Goal: Use online tool/utility: Use online tool/utility

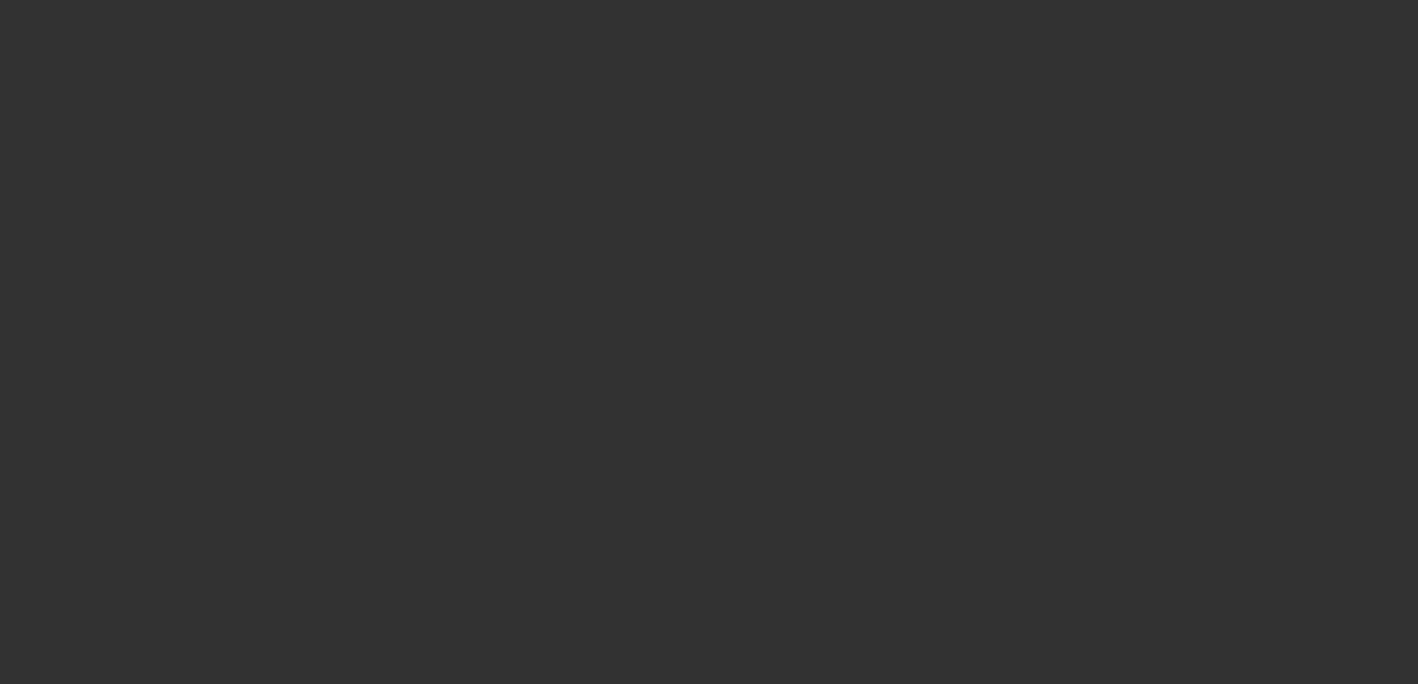
select select "4"
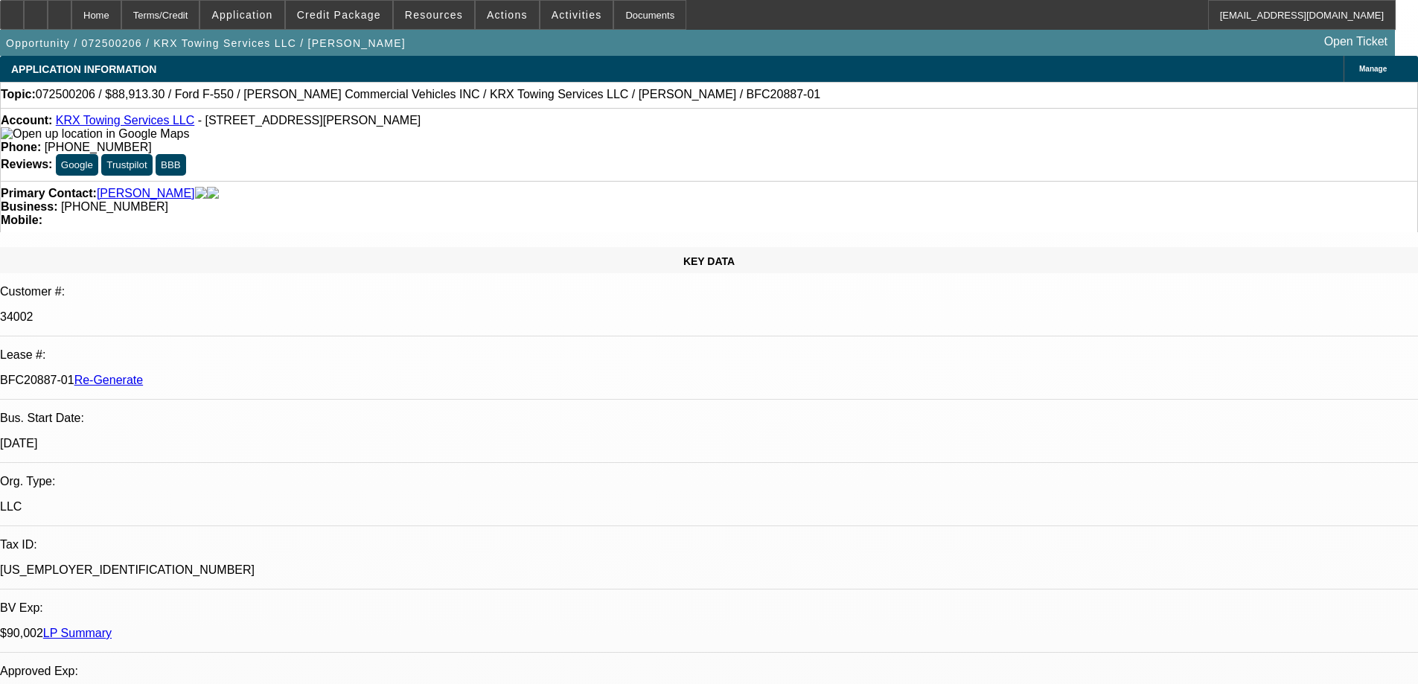
select select "0"
select select "2"
select select "0"
select select "1"
select select "2"
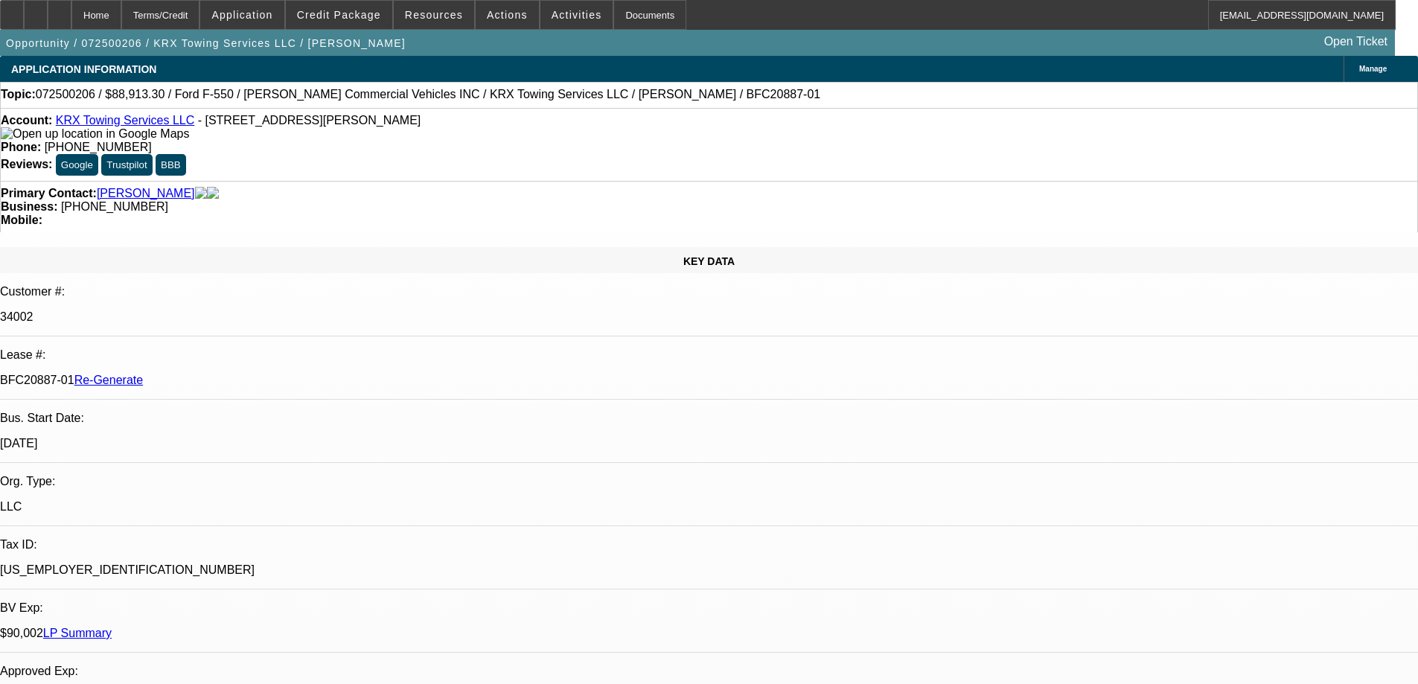
select select "6"
